Goal: Navigation & Orientation: Find specific page/section

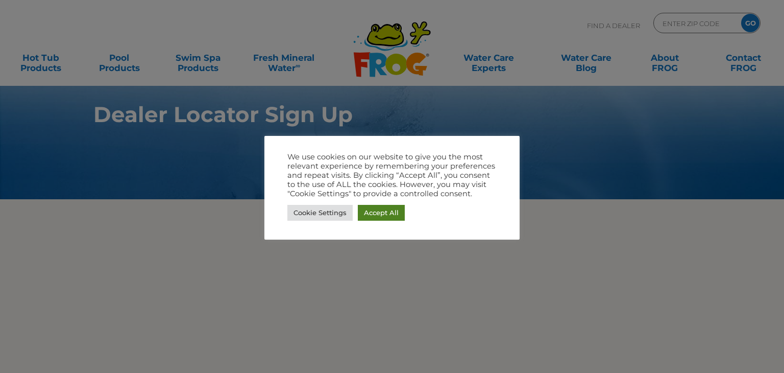
click at [388, 210] on link "Accept All" at bounding box center [381, 213] width 47 height 16
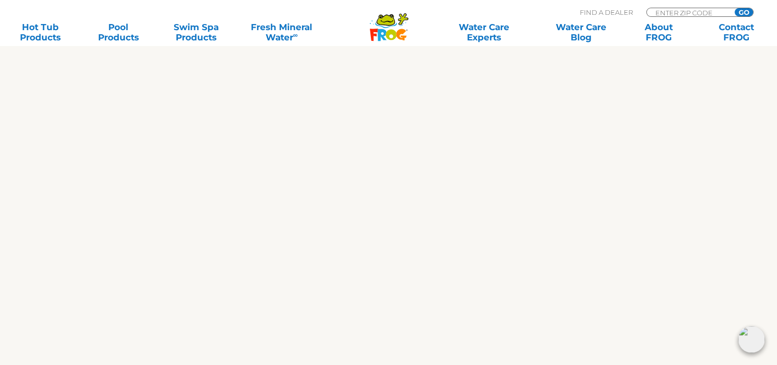
scroll to position [1025, 0]
click at [678, 12] on input "Zip Code Form" at bounding box center [688, 12] width 69 height 9
type input "03858"
click at [742, 12] on input "GO" at bounding box center [743, 12] width 18 height 8
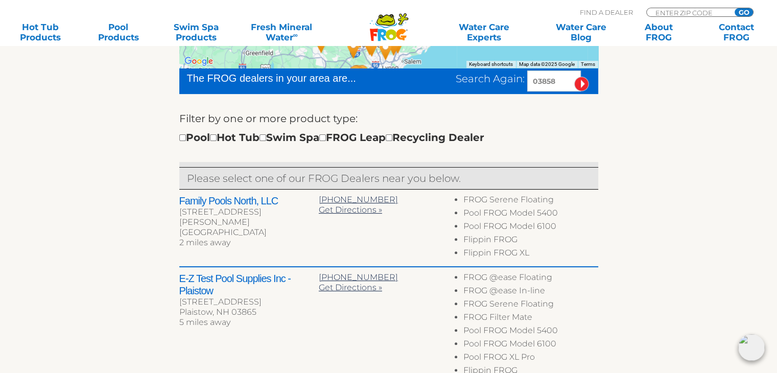
scroll to position [296, 0]
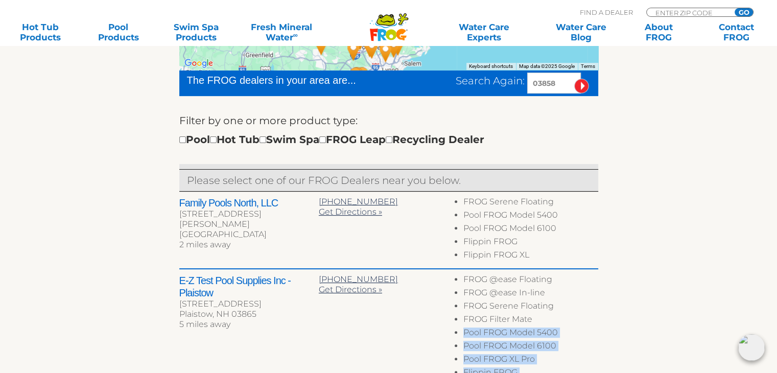
drag, startPoint x: 599, startPoint y: 325, endPoint x: 739, endPoint y: 348, distance: 142.2
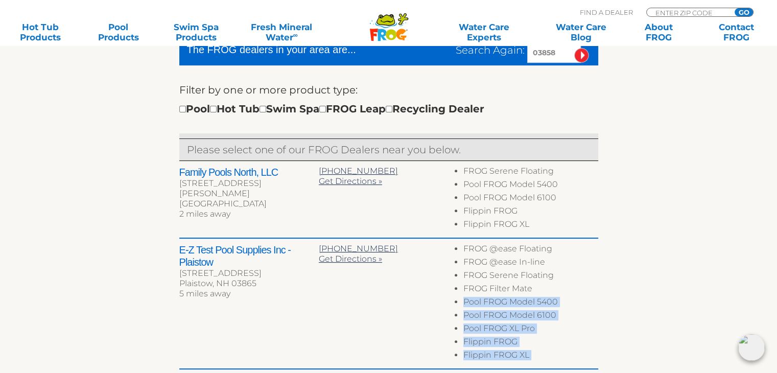
scroll to position [333, 0]
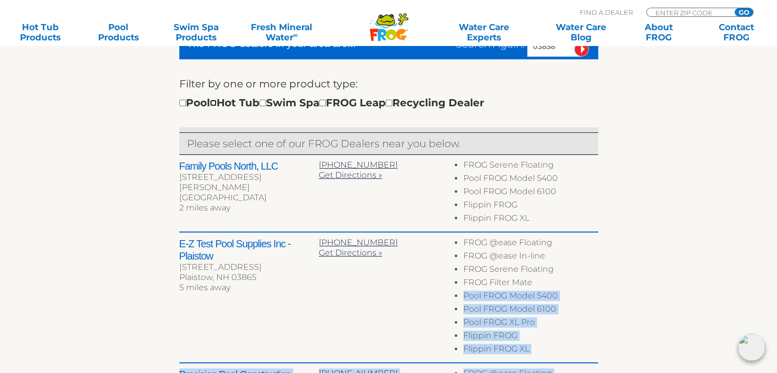
click at [216, 104] on input "checkbox" at bounding box center [213, 103] width 7 height 7
checkbox input "true"
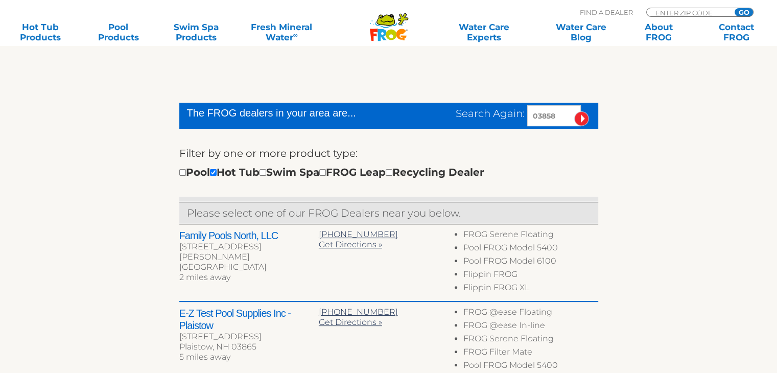
scroll to position [263, 0]
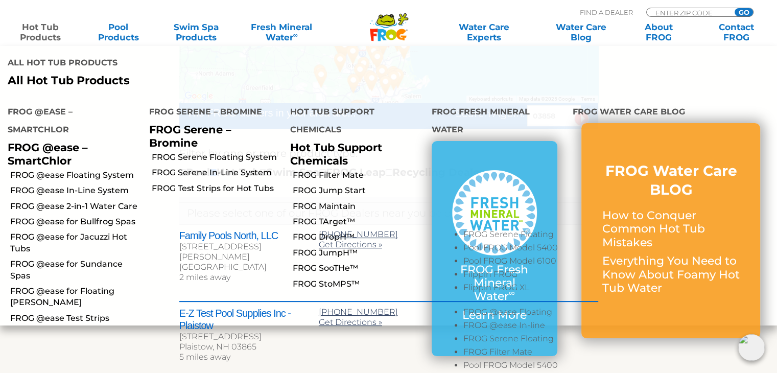
click at [48, 36] on link "Hot Tub Products" at bounding box center [40, 32] width 60 height 20
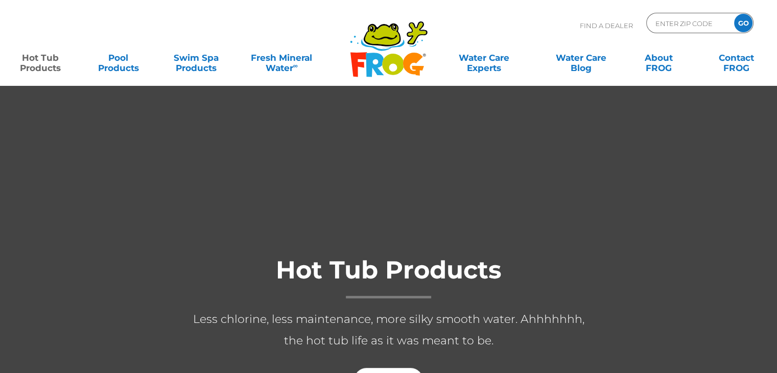
drag, startPoint x: 0, startPoint y: 0, endPoint x: 48, endPoint y: 36, distance: 59.8
click at [48, 36] on div "Find A Dealer ENTER ZIP CODE GO" at bounding box center [388, 30] width 756 height 35
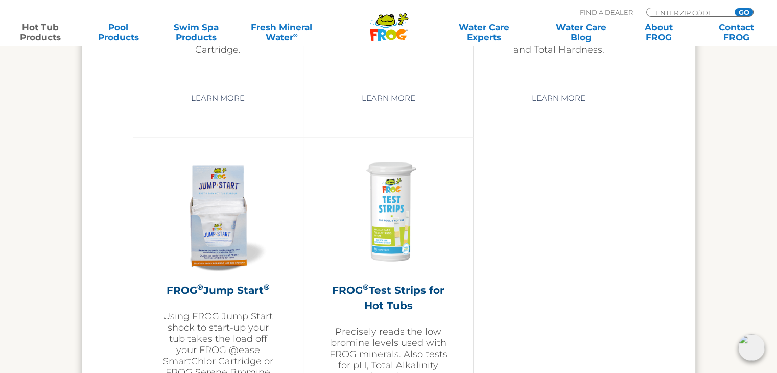
scroll to position [2532, 0]
